Goal: Information Seeking & Learning: Learn about a topic

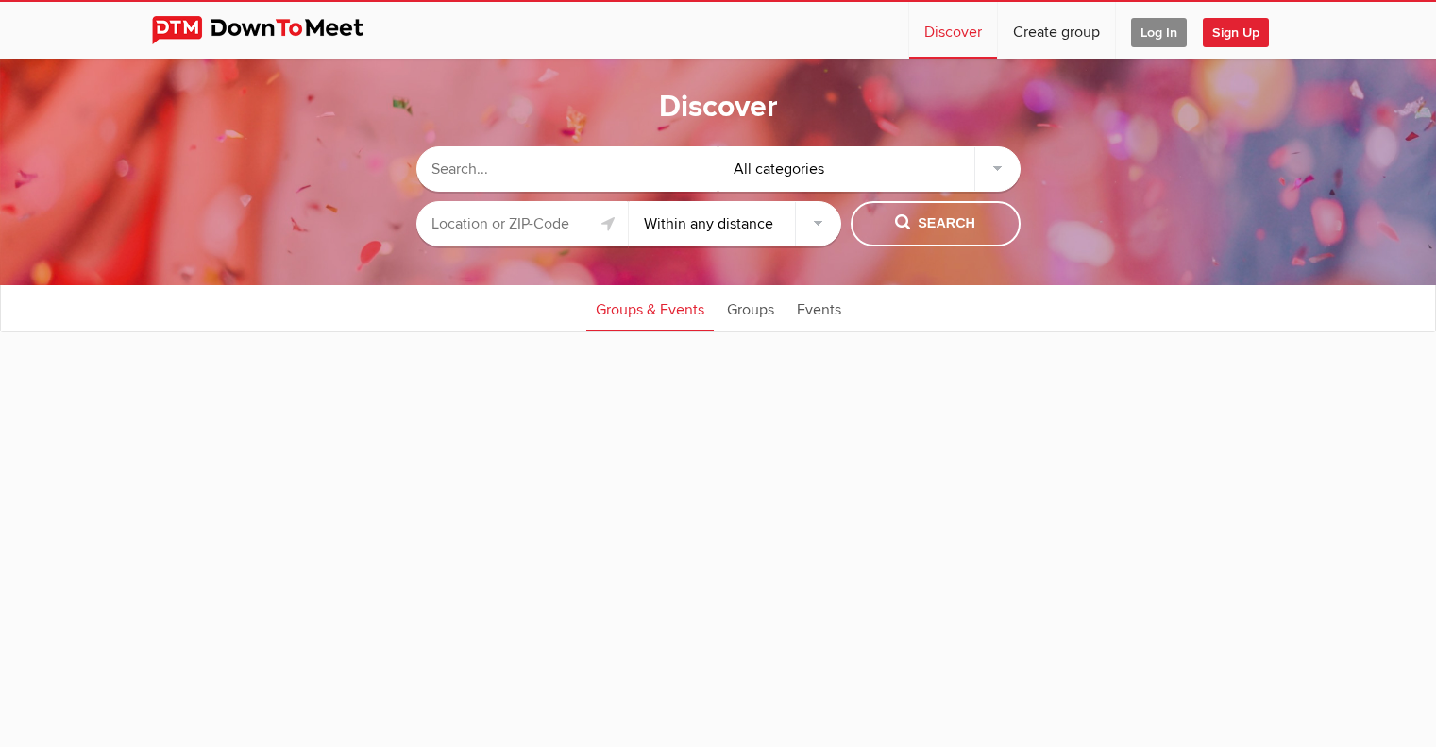
select select "null"
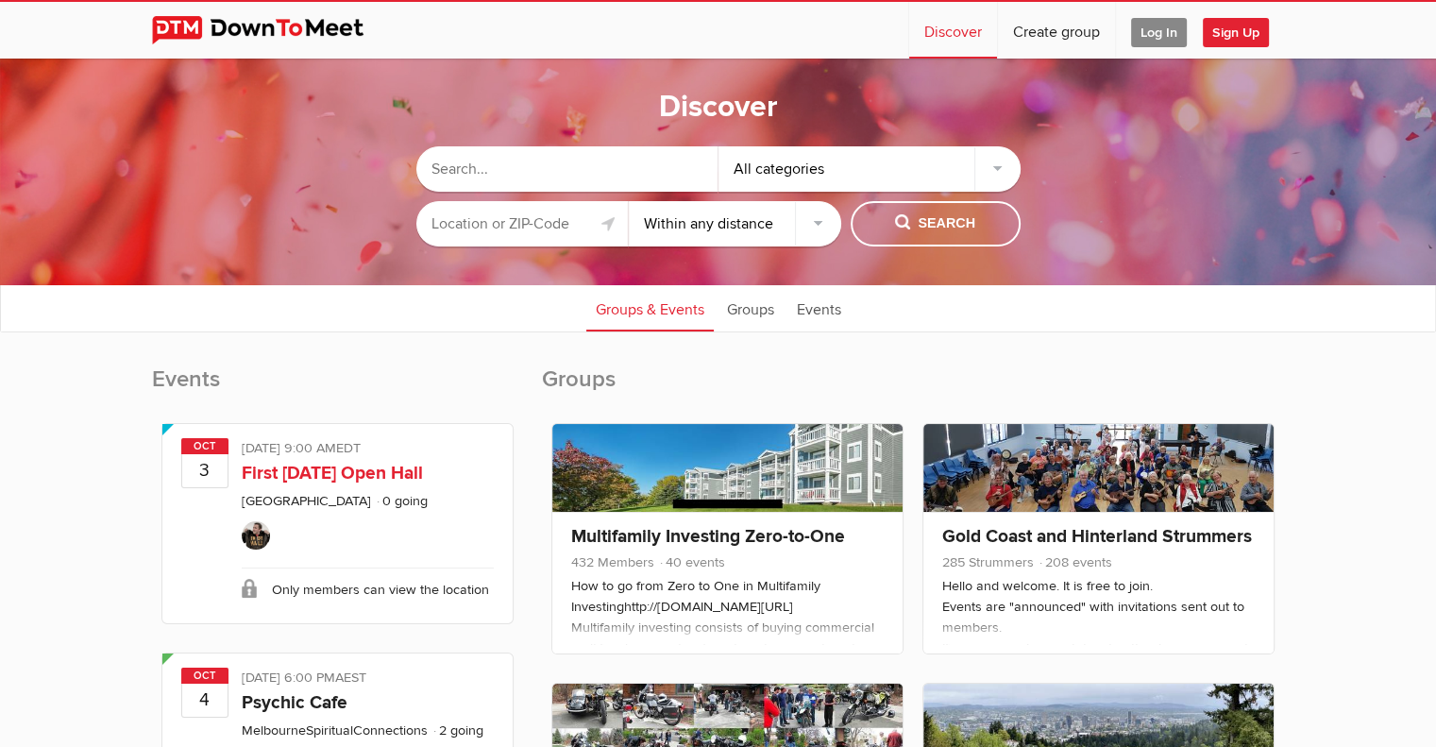
click at [332, 479] on link "First Friday Open Hall" at bounding box center [332, 473] width 181 height 23
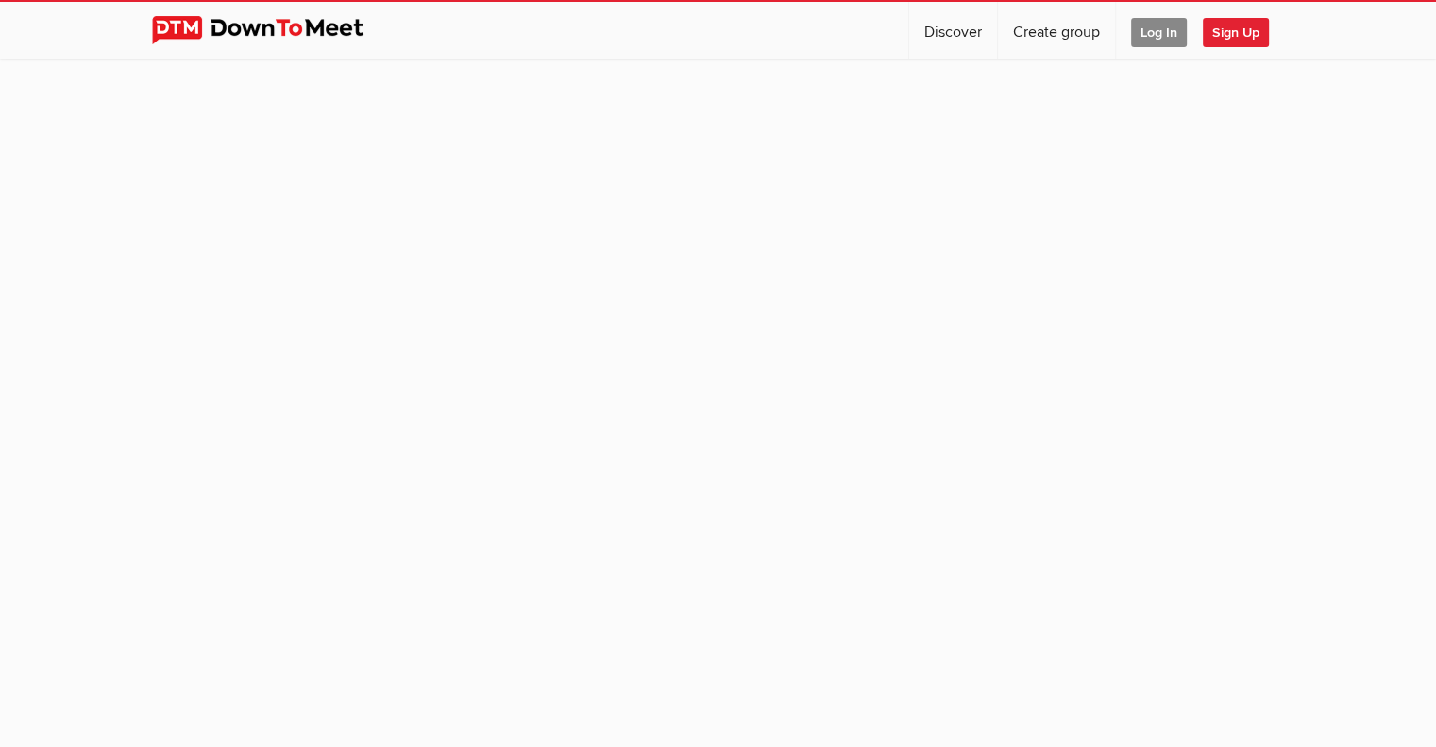
click at [339, 482] on sp-group-item at bounding box center [718, 395] width 1436 height 672
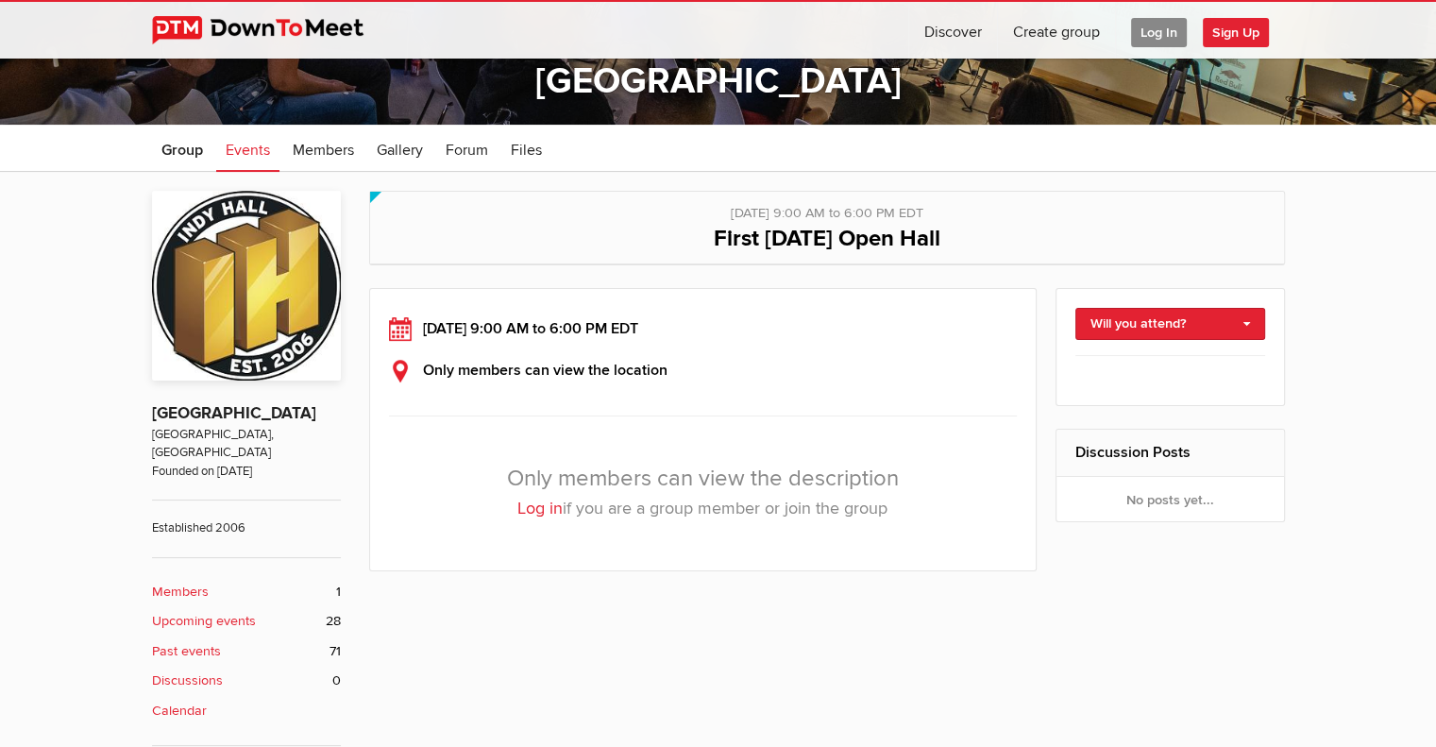
scroll to position [297, 0]
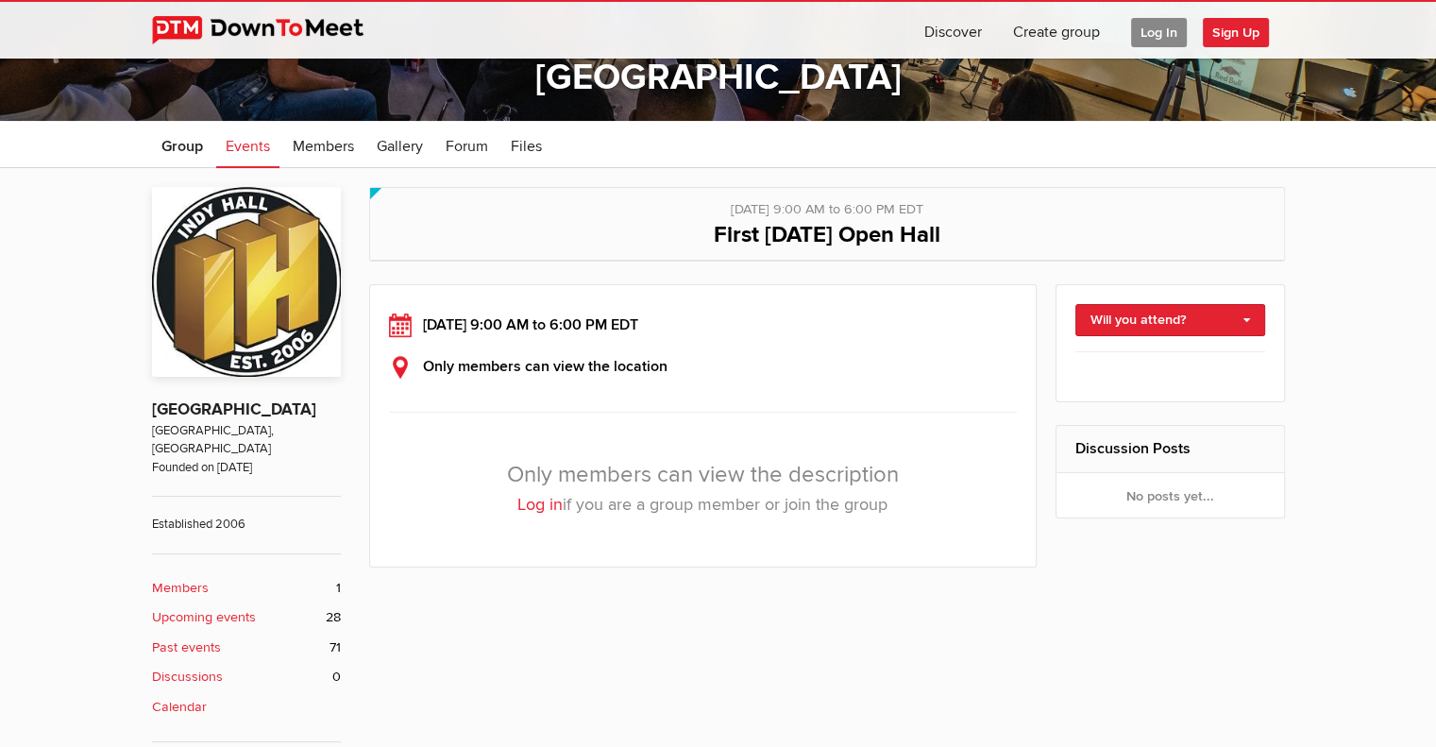
select select "null"
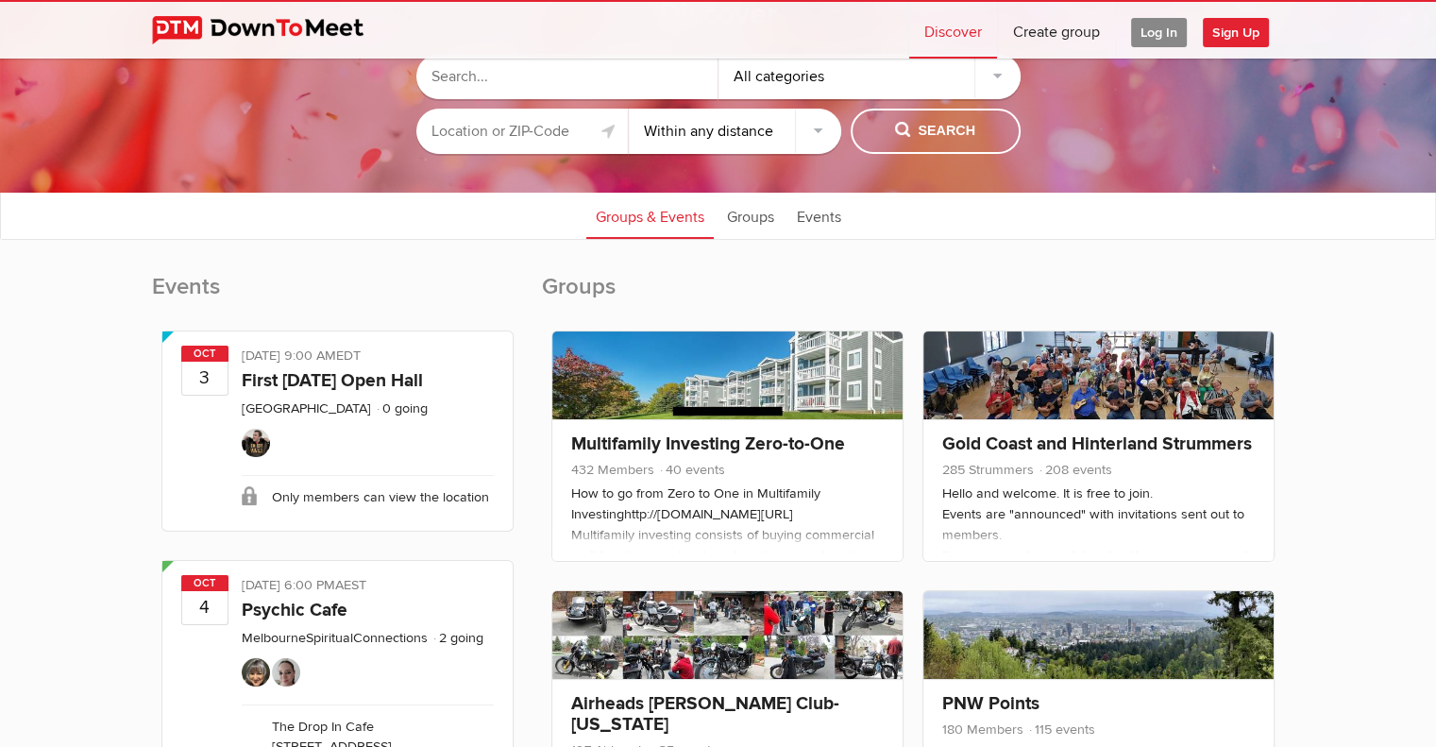
scroll to position [140, 0]
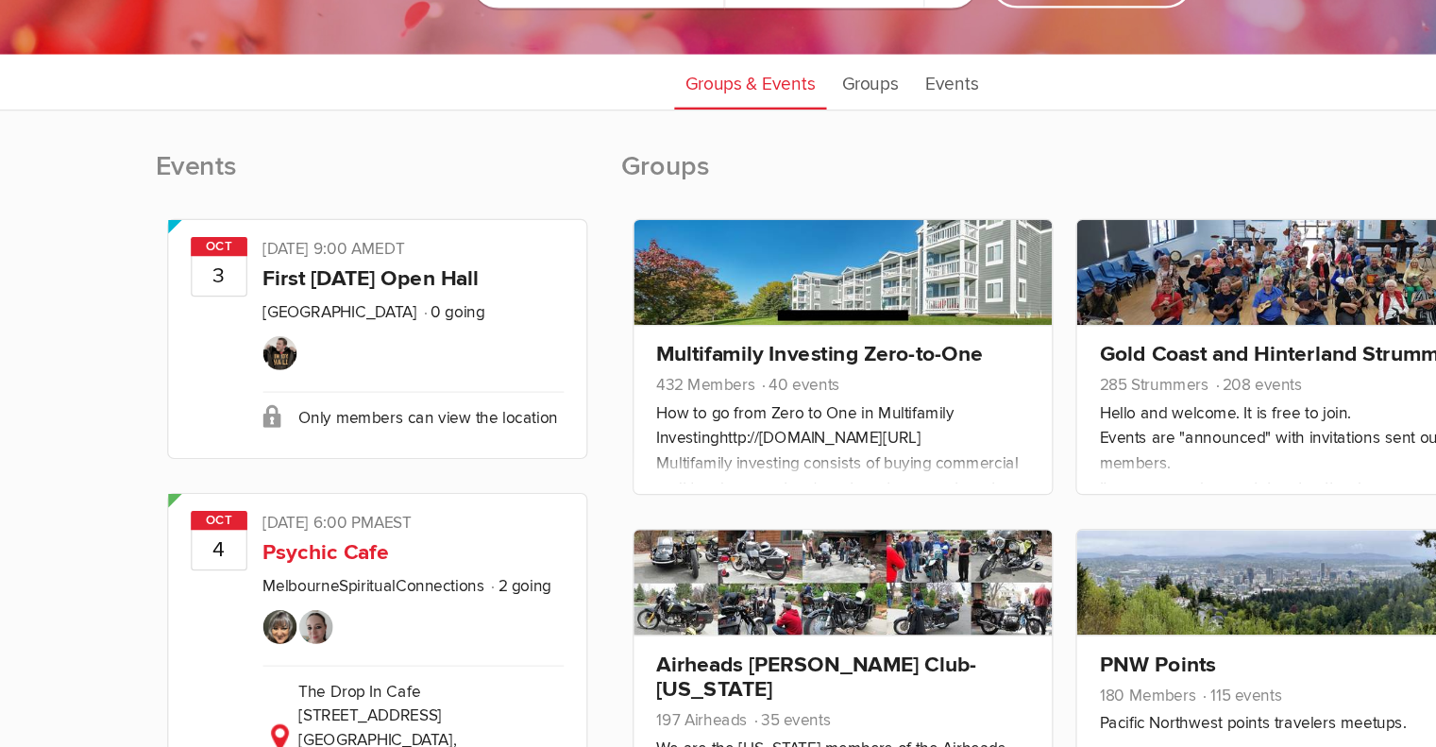
click at [319, 616] on ul at bounding box center [368, 624] width 252 height 44
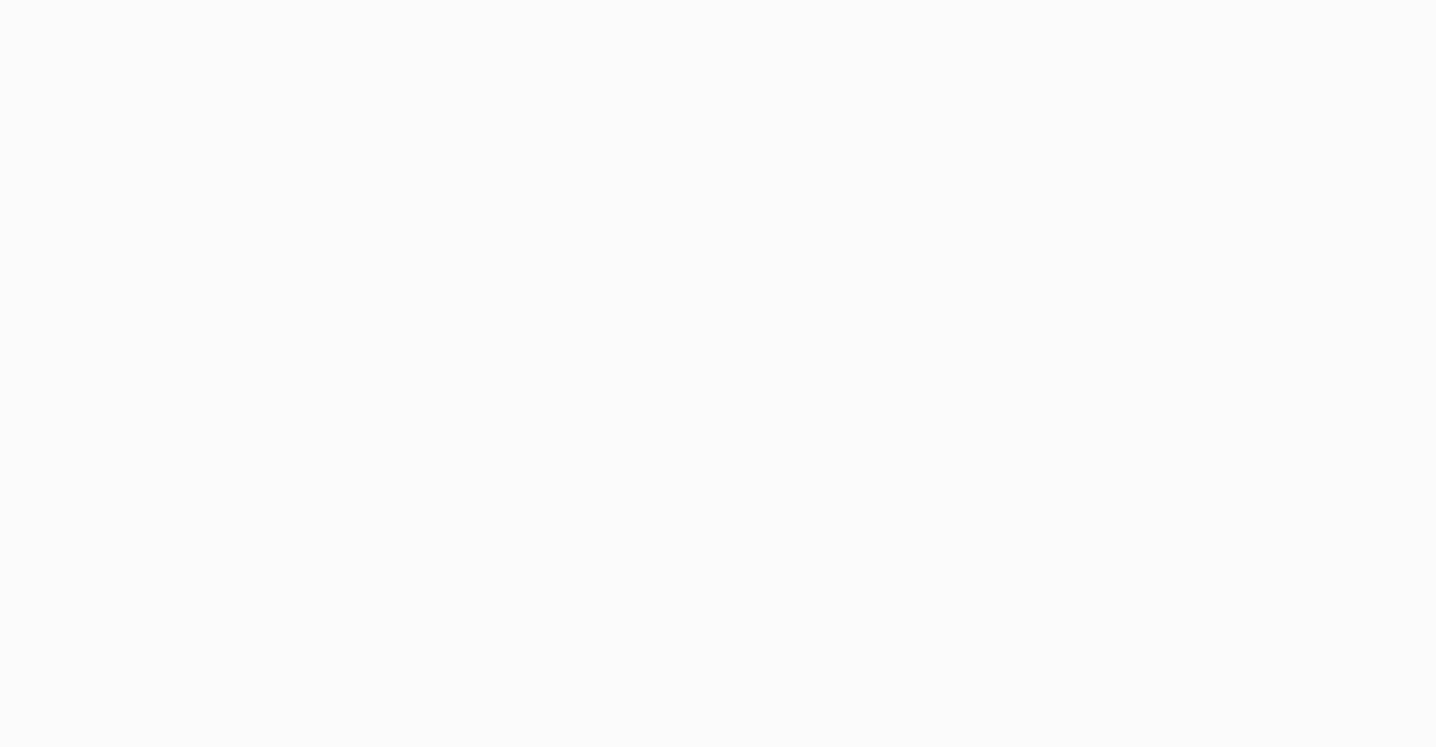
click at [299, 603] on sp-group-item at bounding box center [718, 395] width 1436 height 672
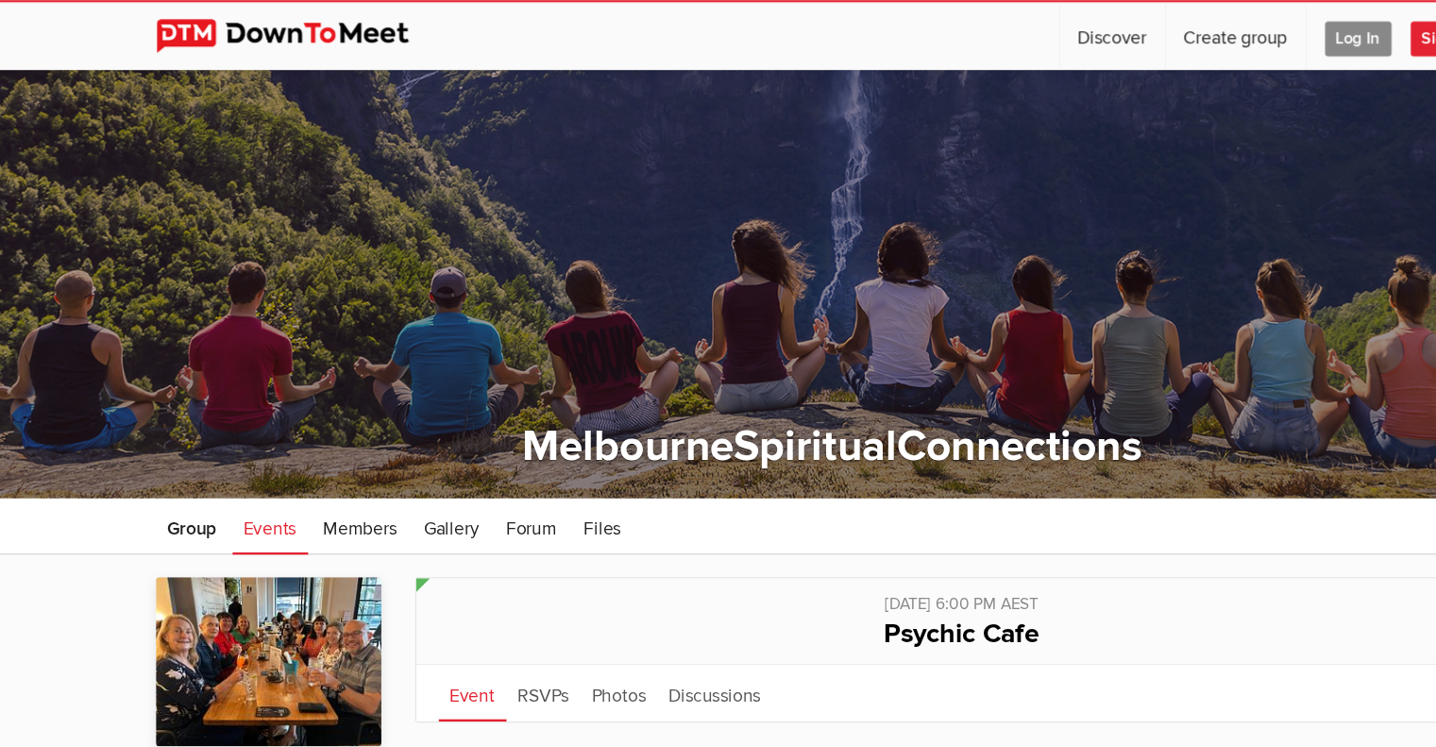
select select "null"
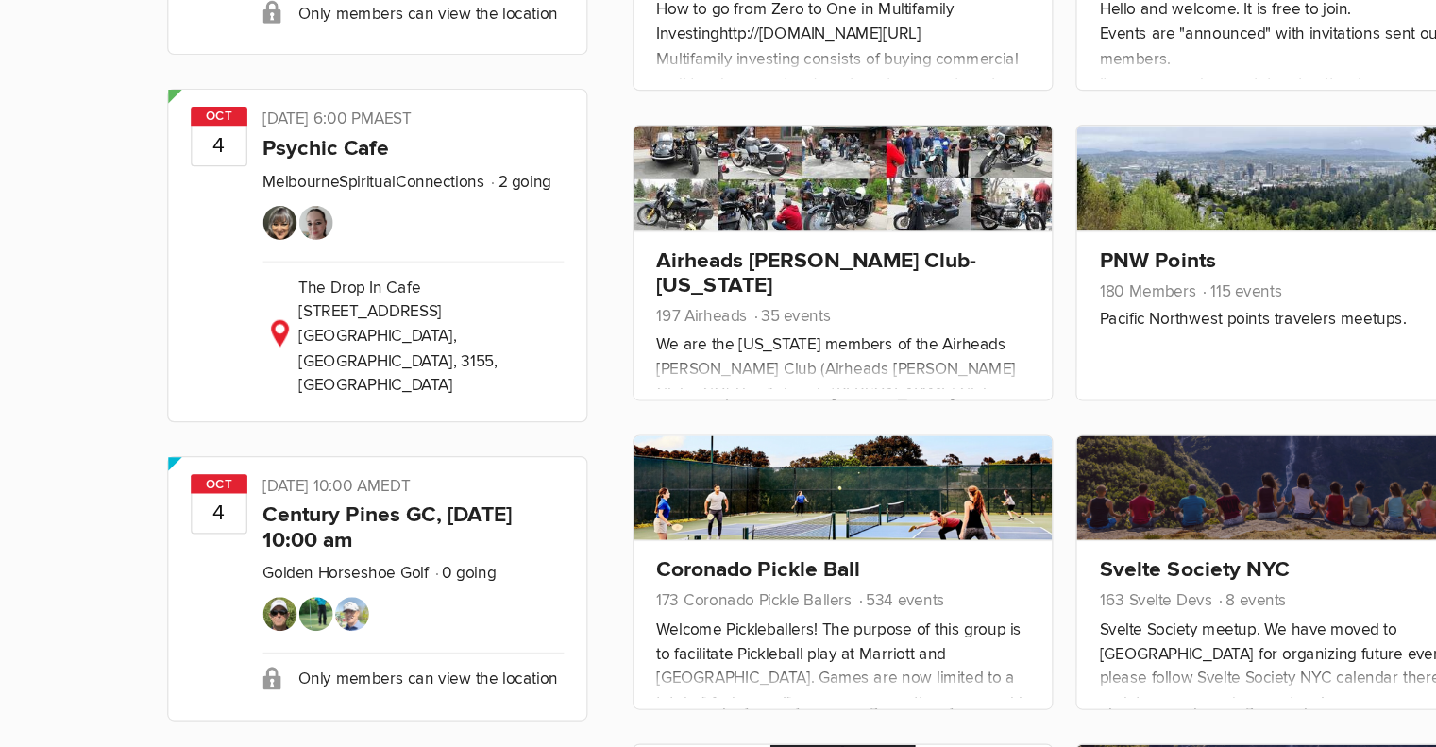
scroll to position [457, 0]
click at [275, 541] on link "Century Pines GC, Saturday October 4th, 10:00 am" at bounding box center [346, 562] width 209 height 43
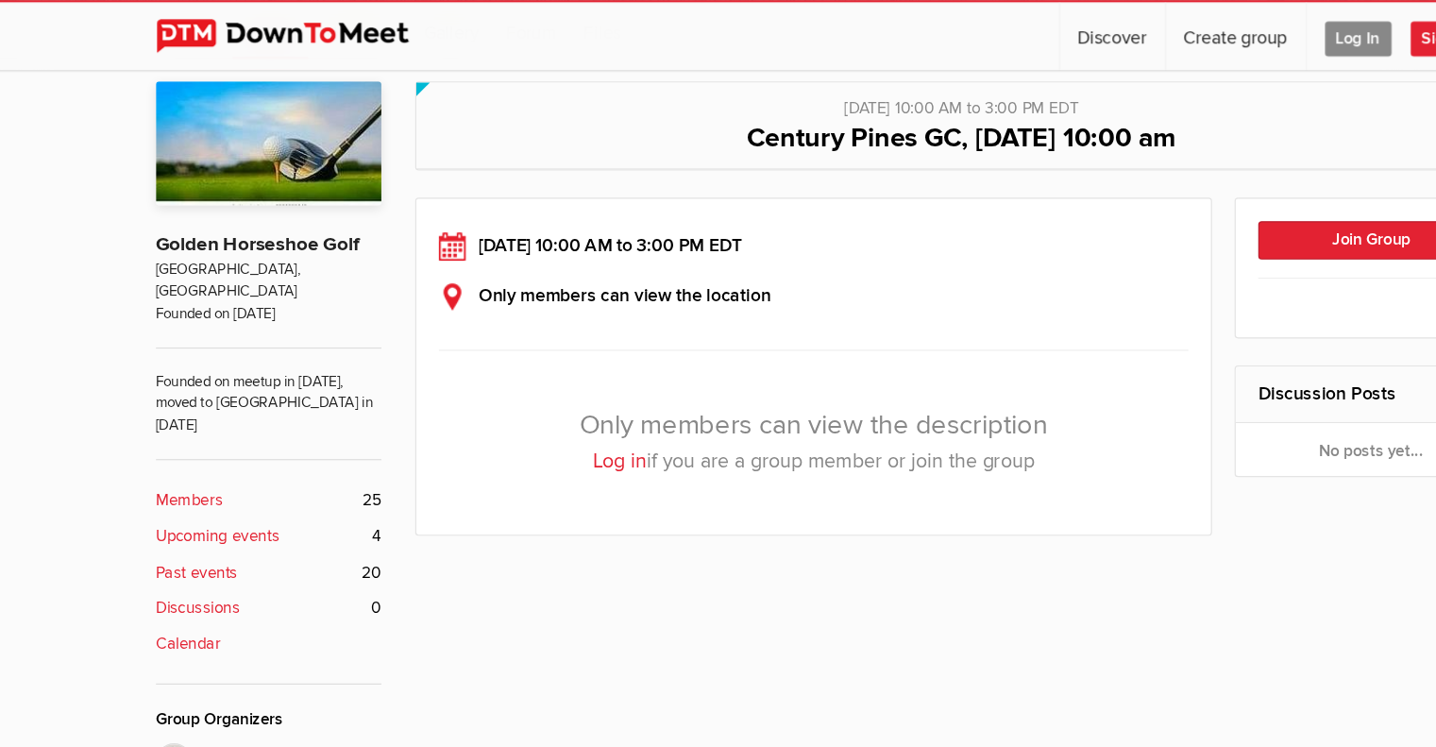
scroll to position [416, 0]
select select "null"
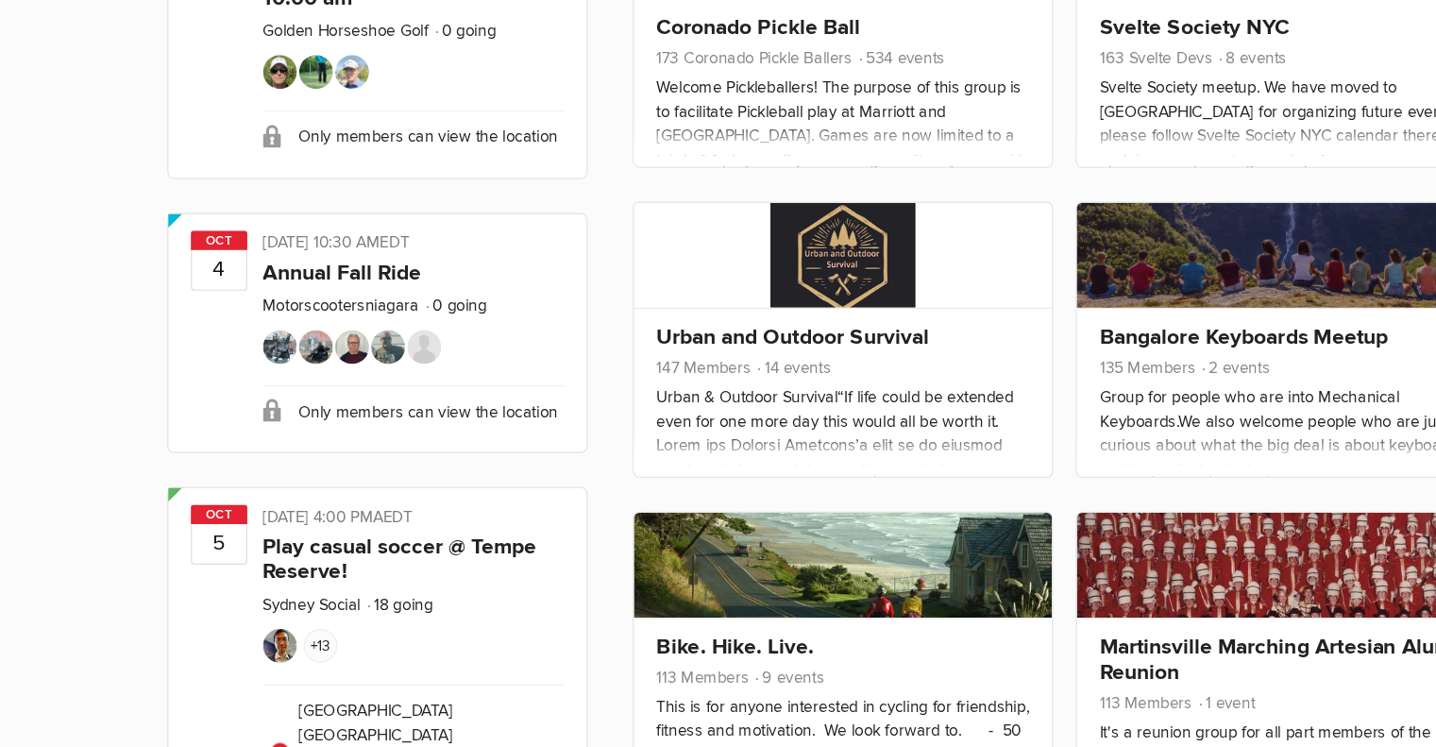
scroll to position [913, 0]
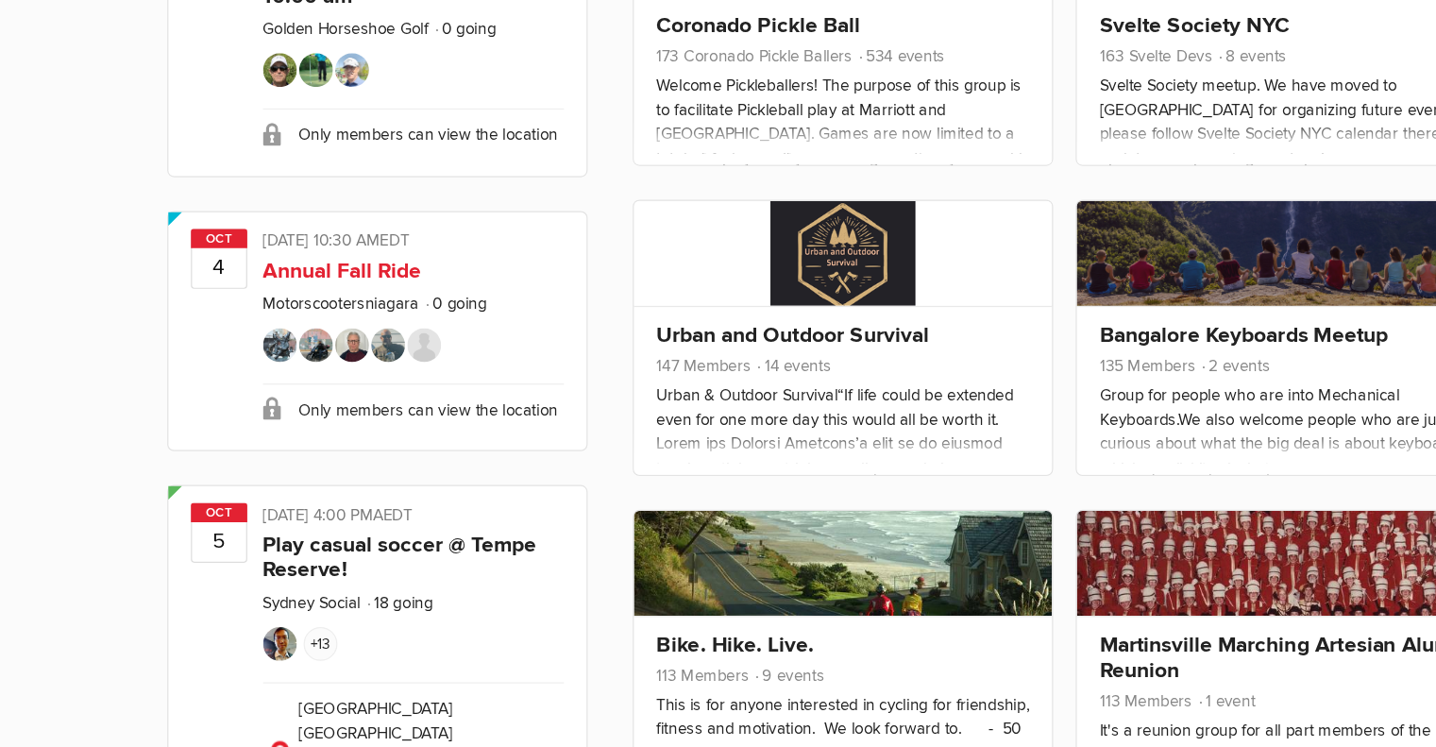
click at [359, 396] on link at bounding box center [346, 413] width 28 height 35
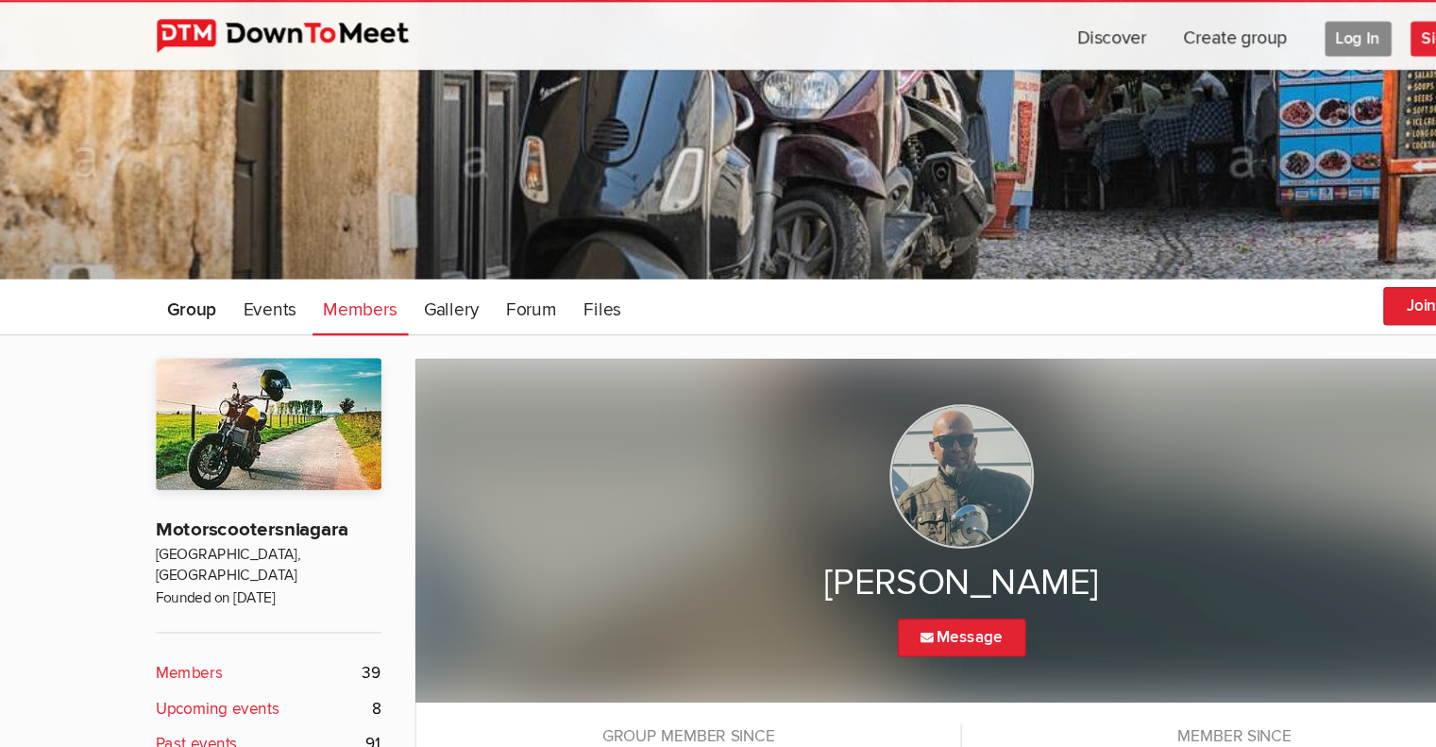
scroll to position [179, 0]
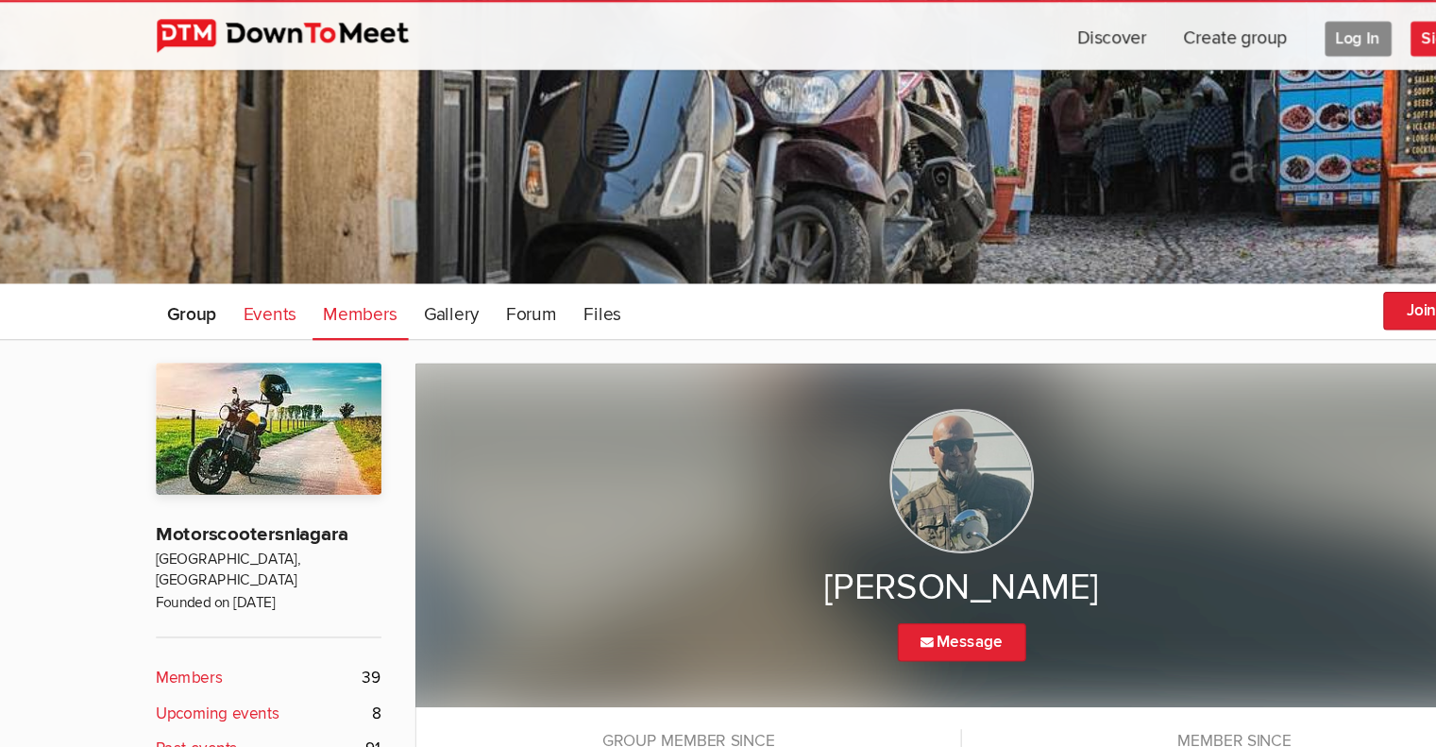
click at [223, 263] on link "Events" at bounding box center [247, 261] width 63 height 47
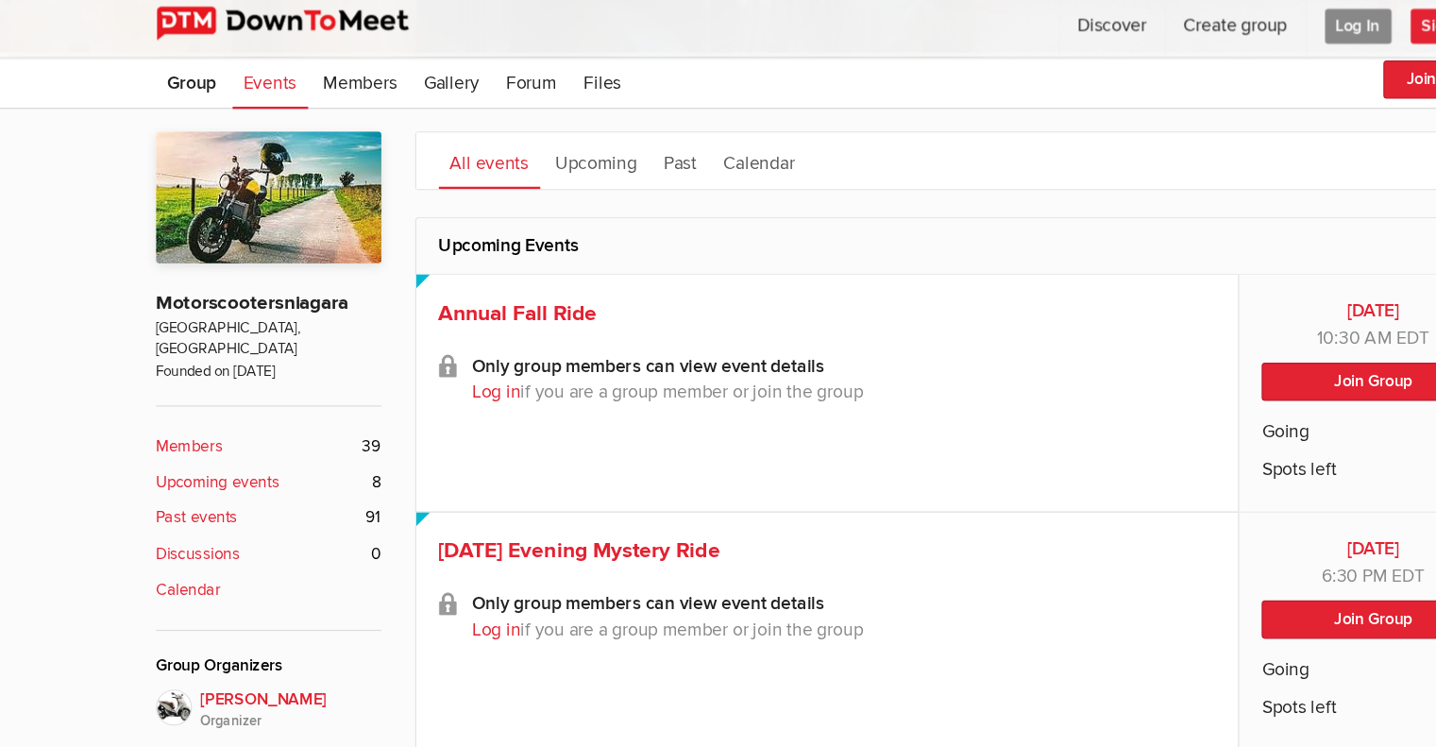
scroll to position [363, 0]
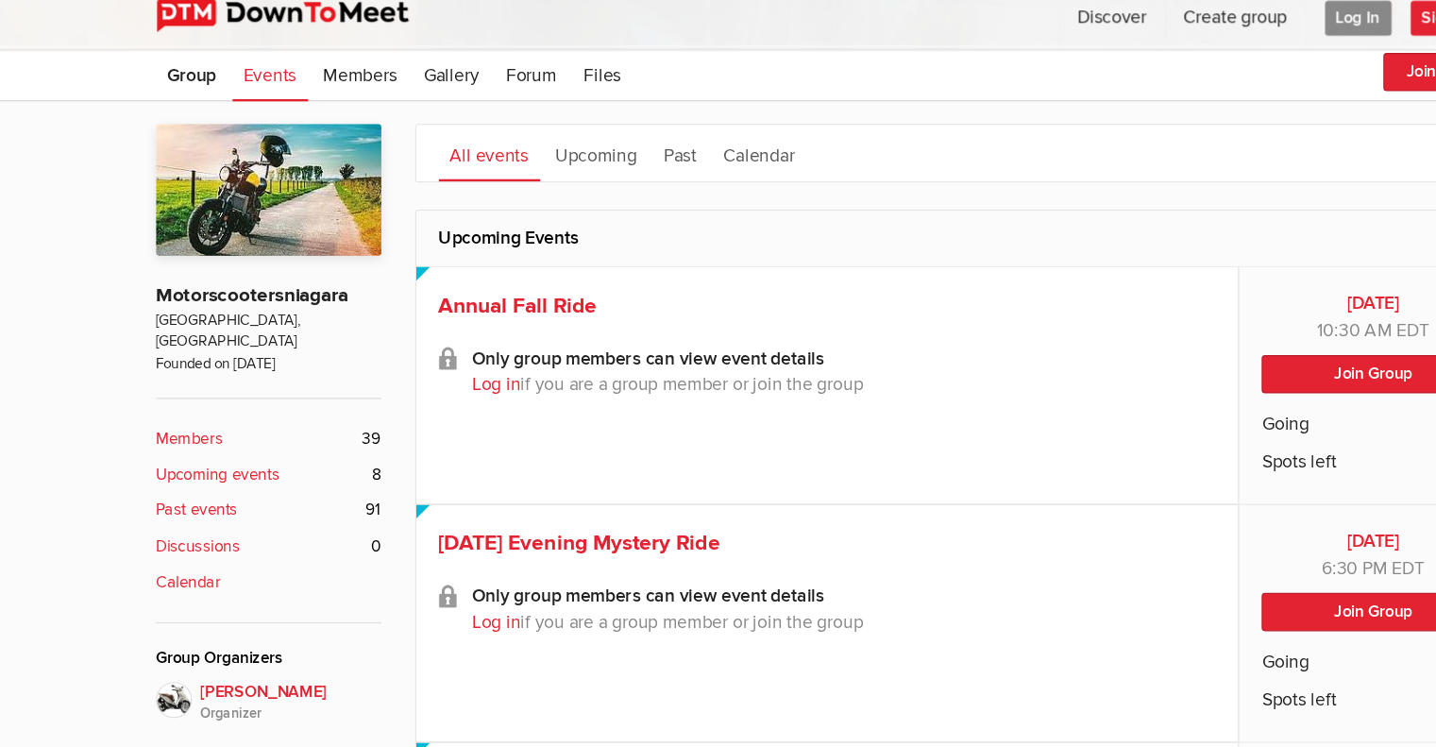
click at [926, 403] on div "Oct 4 Sat, Oct 4, 2025, 10:30 AM EDT Limited visibility event Event is listed, …" at bounding box center [714, 340] width 689 height 198
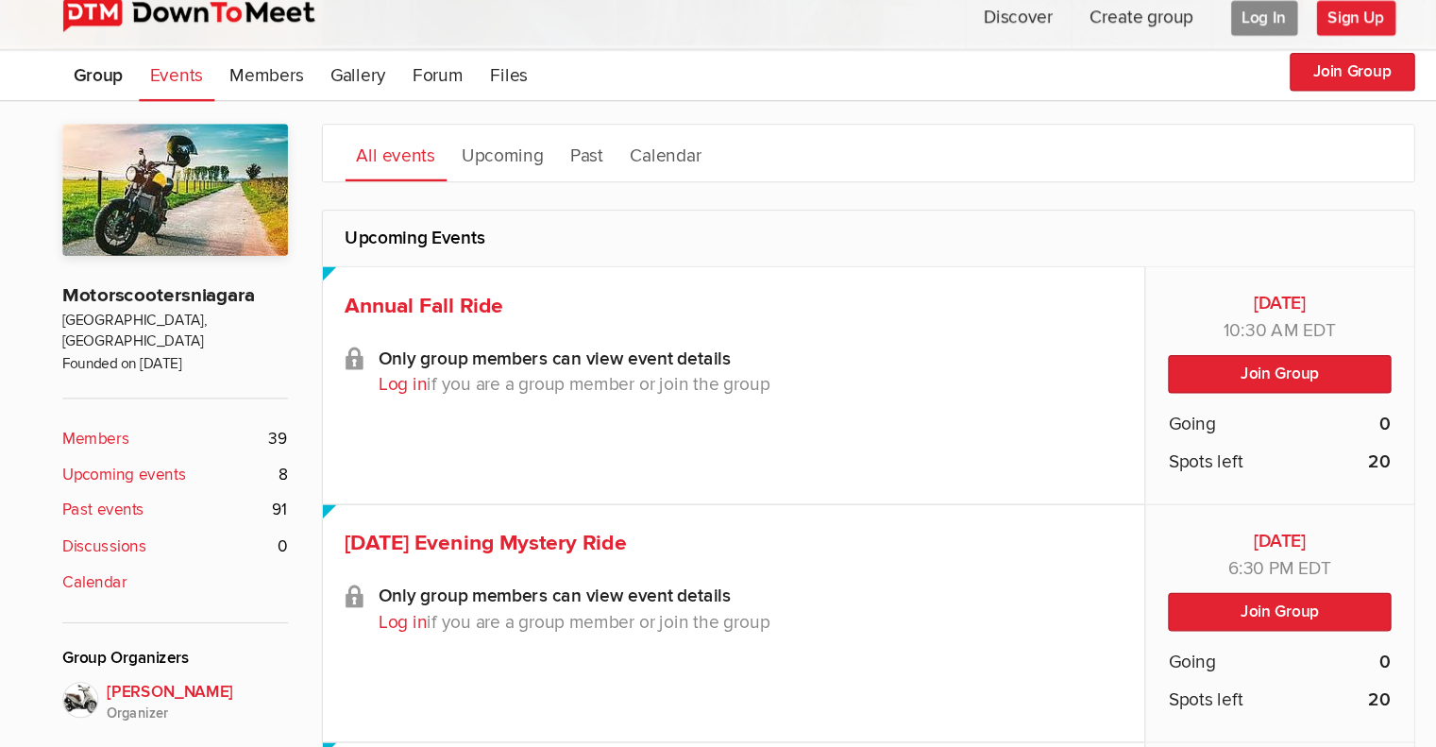
scroll to position [179, 0]
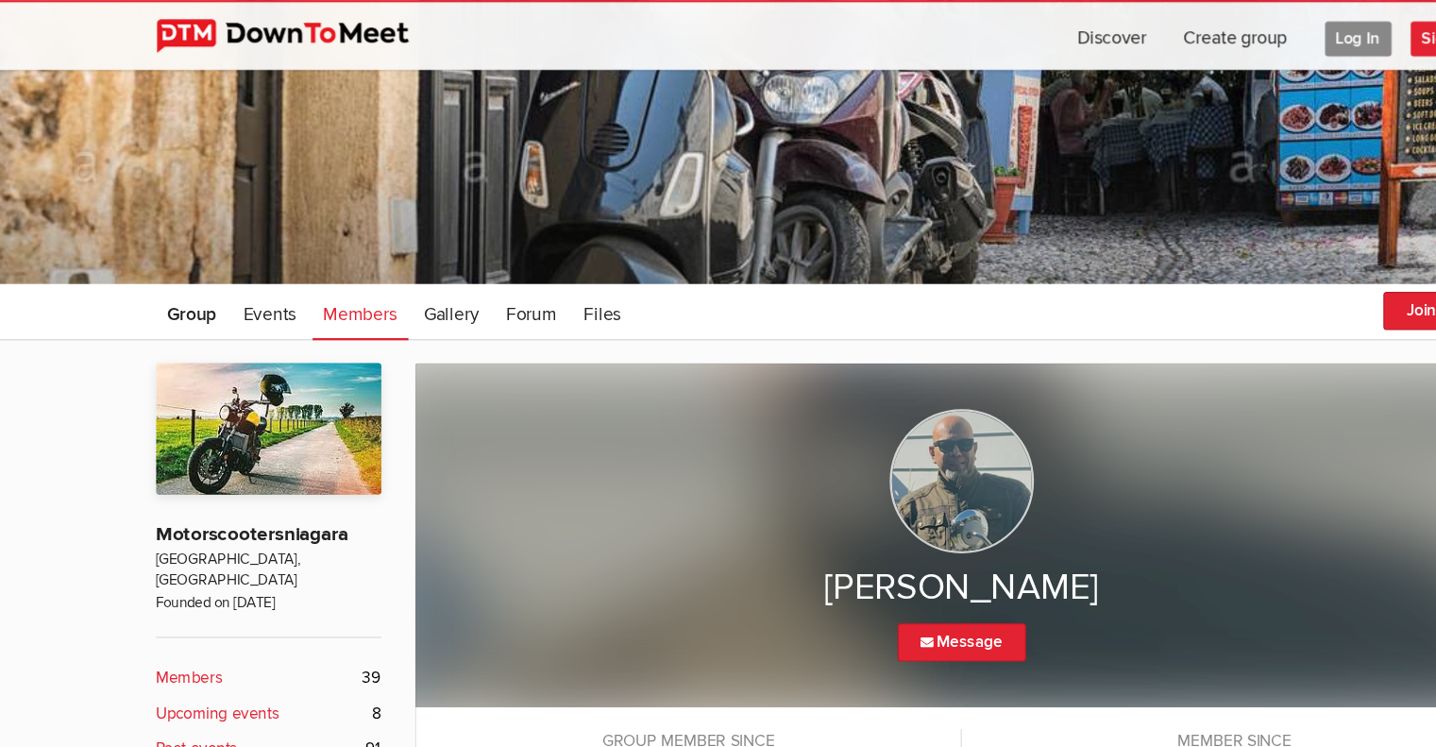
select select "null"
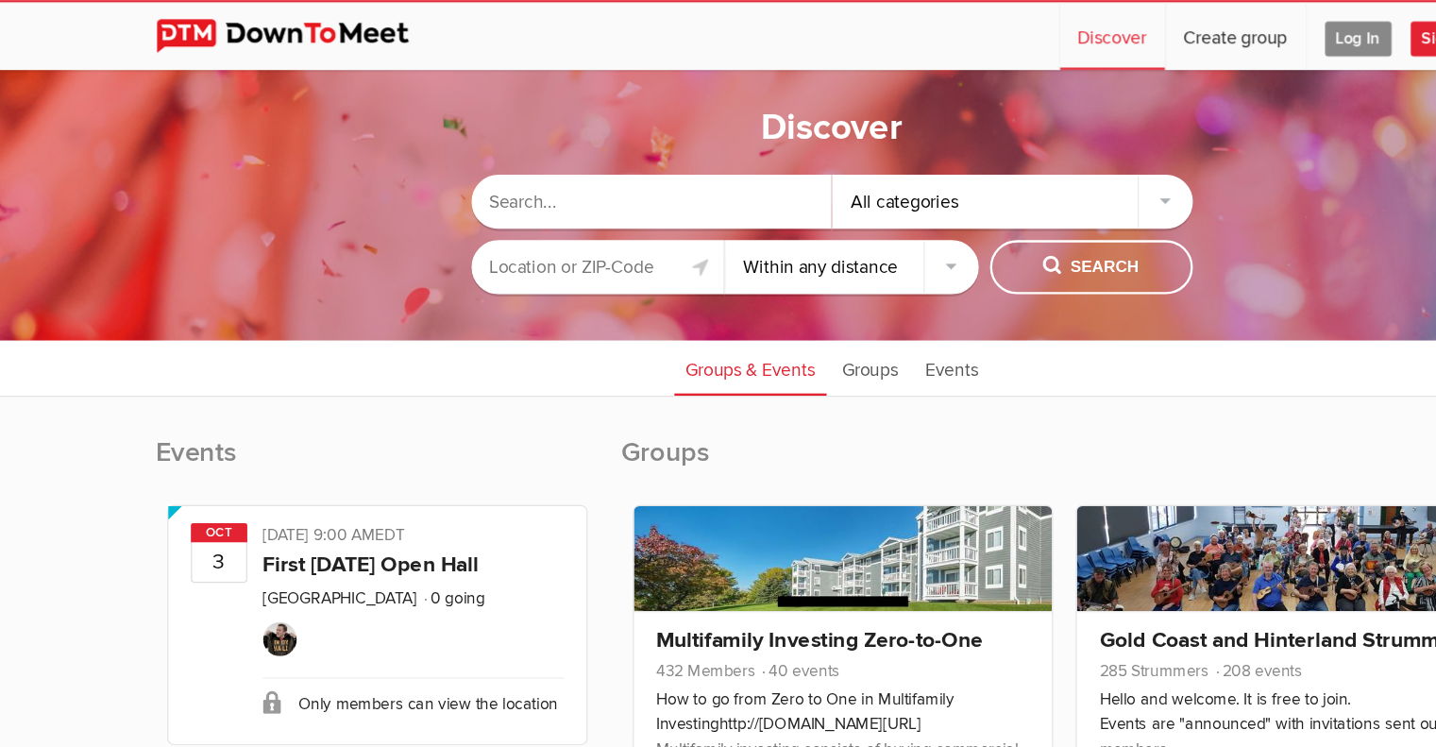
click at [484, 174] on input "text" at bounding box center [567, 168] width 302 height 45
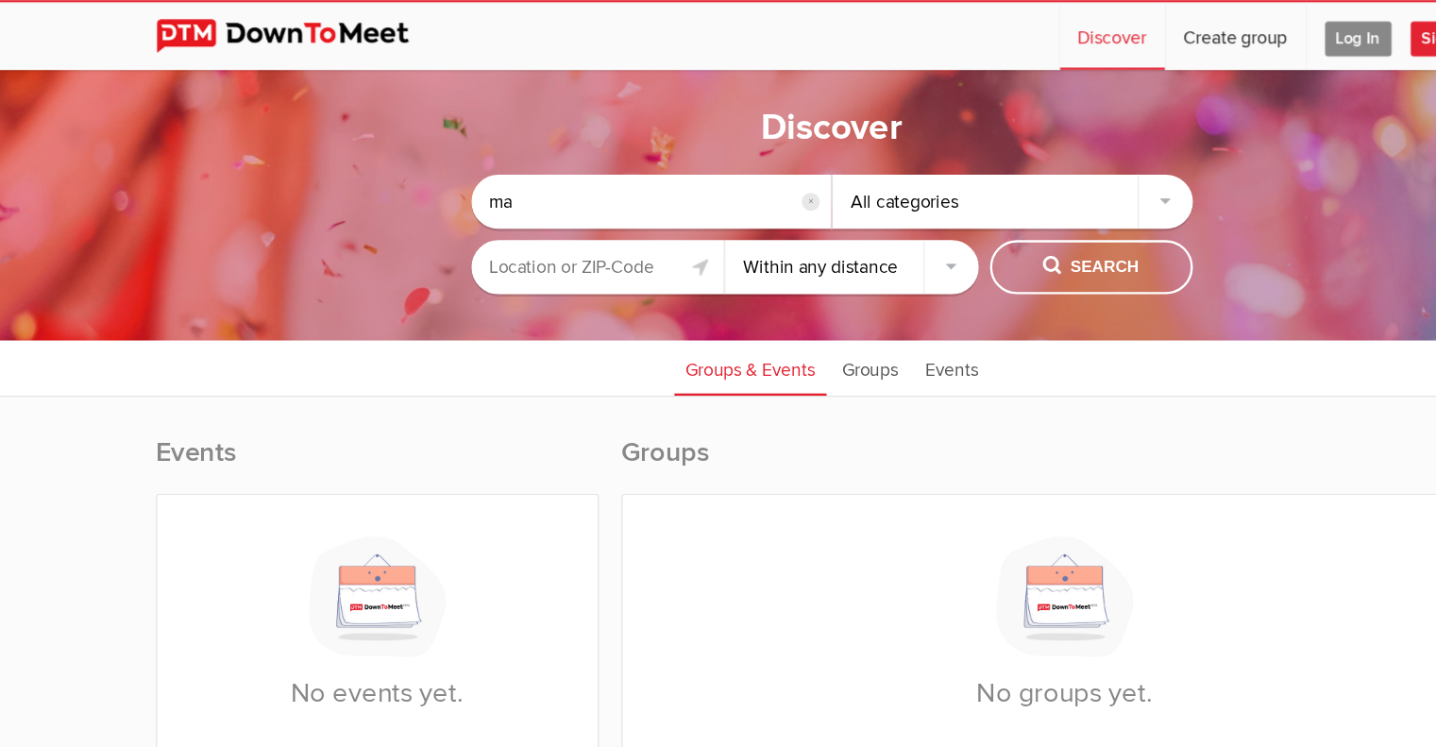
type input "m"
click at [988, 172] on div "All categories" at bounding box center [870, 168] width 302 height 45
